Goal: Task Accomplishment & Management: Use online tool/utility

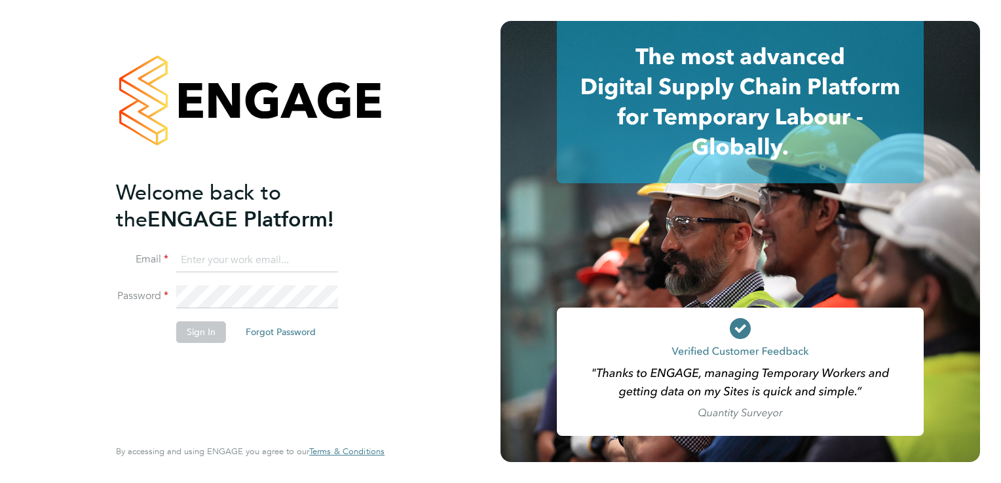
type input "margaret.goddard@torus.co.uk"
click at [193, 333] on button "Sign In" at bounding box center [201, 332] width 50 height 21
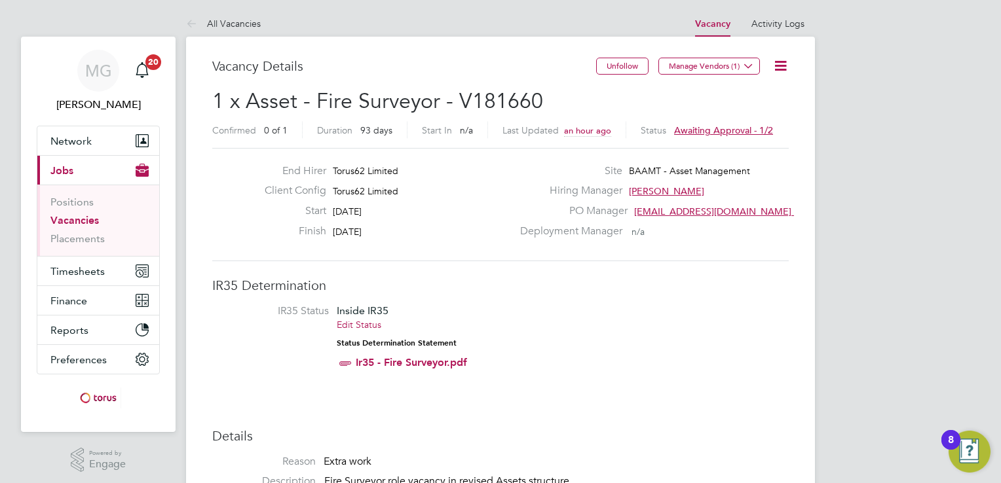
click at [679, 129] on span "Awaiting approval - 1/2" at bounding box center [723, 130] width 99 height 12
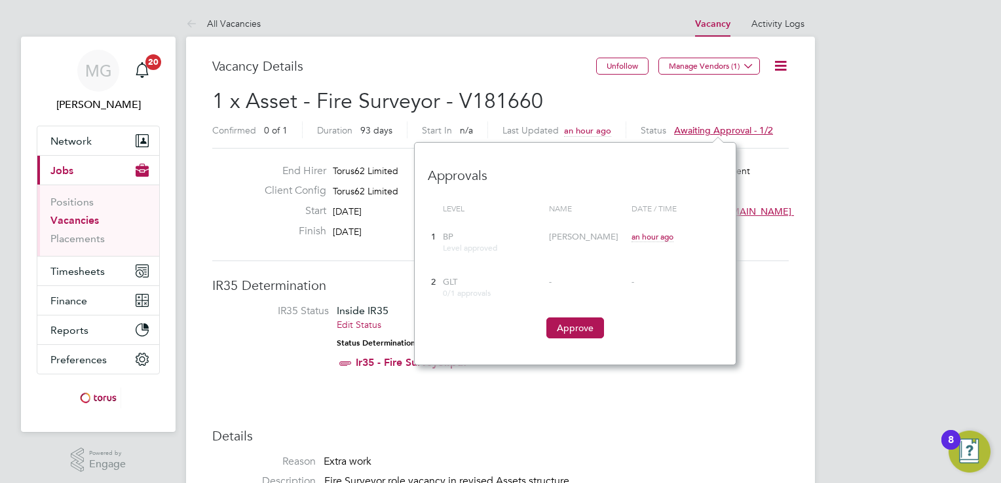
scroll to position [223, 322]
click at [572, 334] on button "Approve" at bounding box center [575, 328] width 58 height 21
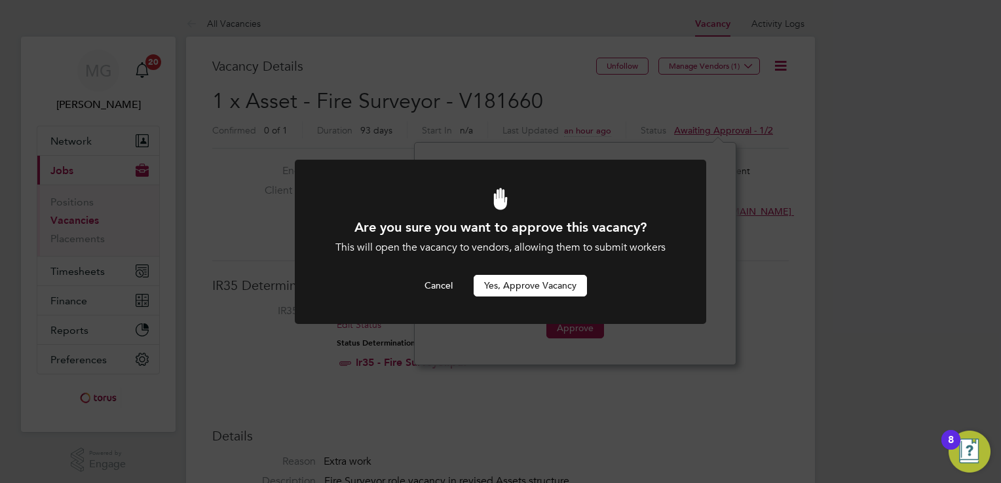
click at [546, 287] on button "Yes, Approve Vacancy" at bounding box center [530, 285] width 113 height 21
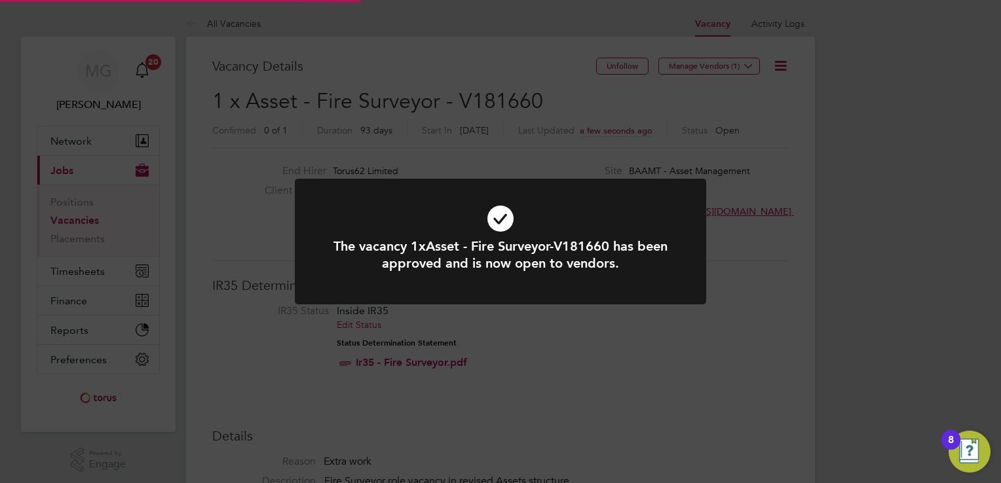
scroll to position [39, 92]
